Goal: Information Seeking & Learning: Learn about a topic

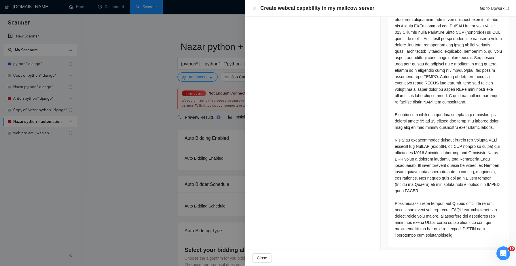
scroll to position [274, 0]
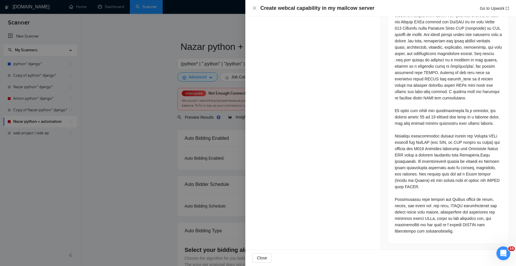
click at [201, 126] on div at bounding box center [258, 133] width 516 height 266
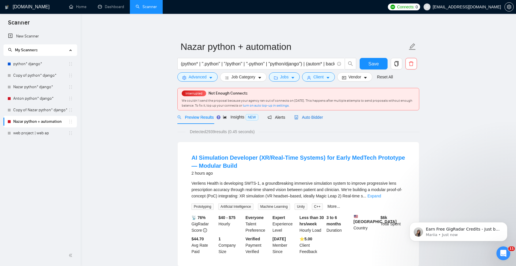
click at [317, 118] on span "Auto Bidder" at bounding box center [308, 117] width 29 height 5
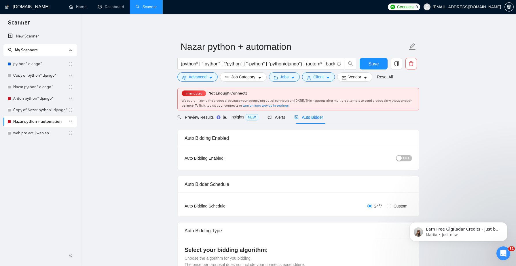
checkbox input "true"
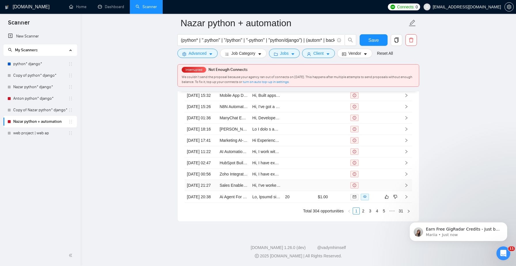
scroll to position [1593, 0]
click at [361, 214] on link "2" at bounding box center [363, 211] width 6 height 6
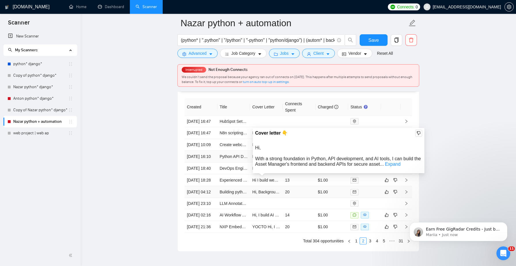
scroll to position [1511, 0]
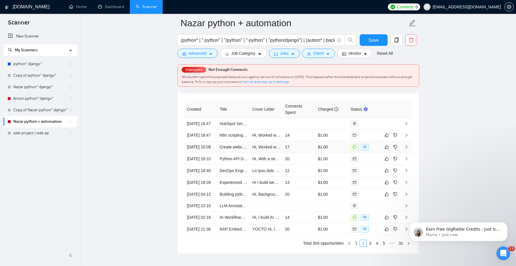
click at [268, 153] on td "Hi, Worked with Python for years, merging calendars and setting up secure NGINX…" at bounding box center [266, 147] width 33 height 12
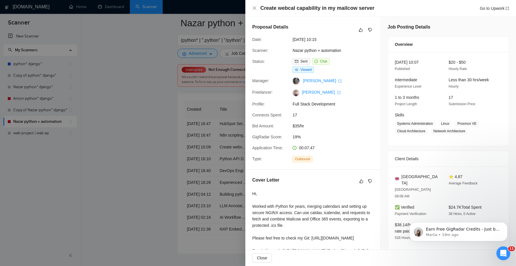
click at [215, 172] on div at bounding box center [258, 133] width 516 height 266
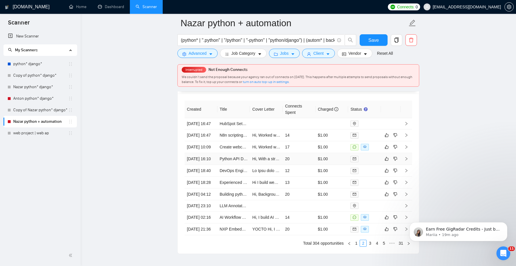
scroll to position [1602, 0]
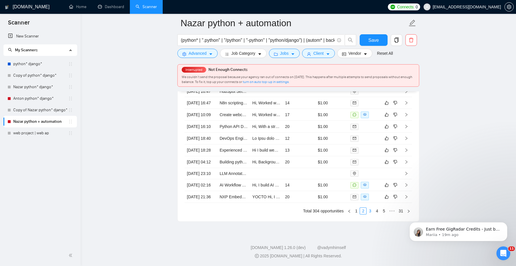
click at [368, 211] on link "3" at bounding box center [370, 211] width 6 height 6
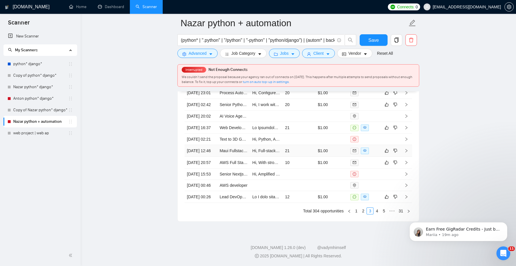
scroll to position [1578, 0]
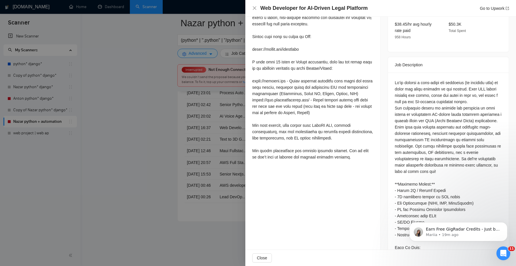
scroll to position [202, 0]
click at [214, 178] on div at bounding box center [258, 133] width 516 height 266
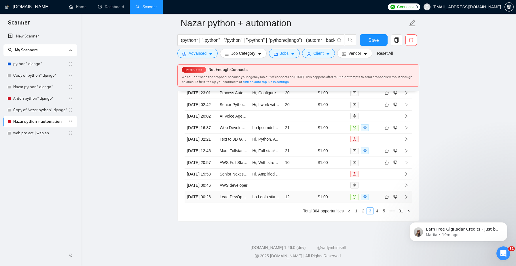
click at [295, 203] on td "12" at bounding box center [299, 197] width 33 height 12
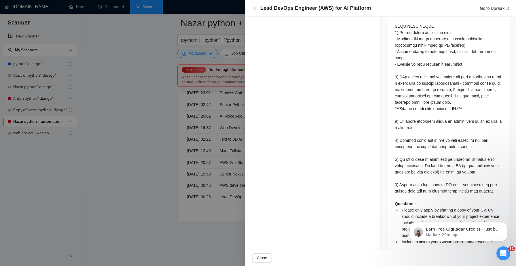
scroll to position [1113, 0]
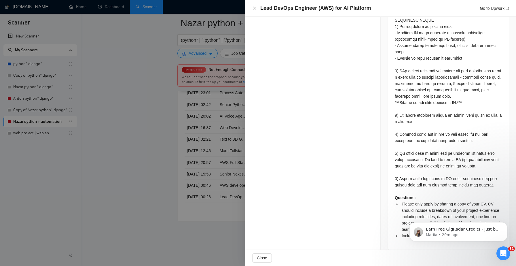
click at [221, 188] on div at bounding box center [258, 133] width 516 height 266
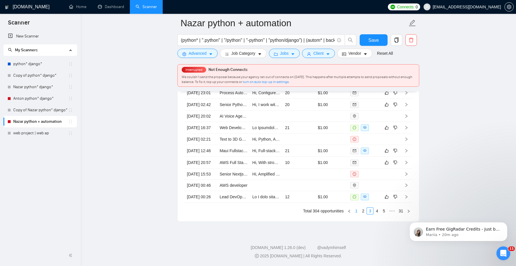
click at [354, 214] on link "1" at bounding box center [356, 211] width 6 height 6
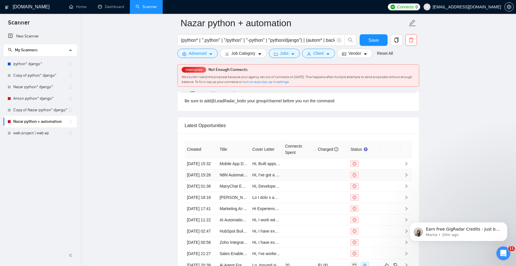
scroll to position [1466, 0]
